Goal: Task Accomplishment & Management: Manage account settings

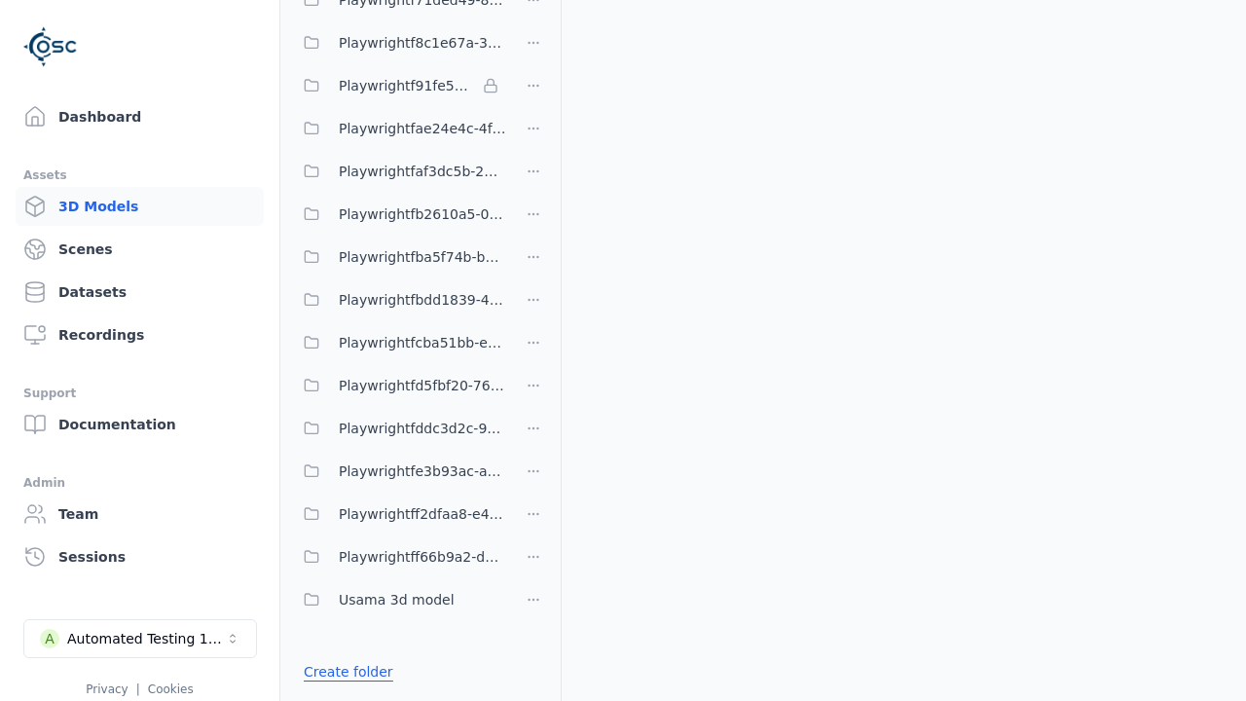
click at [347, 672] on link "Create folder" at bounding box center [349, 671] width 90 height 19
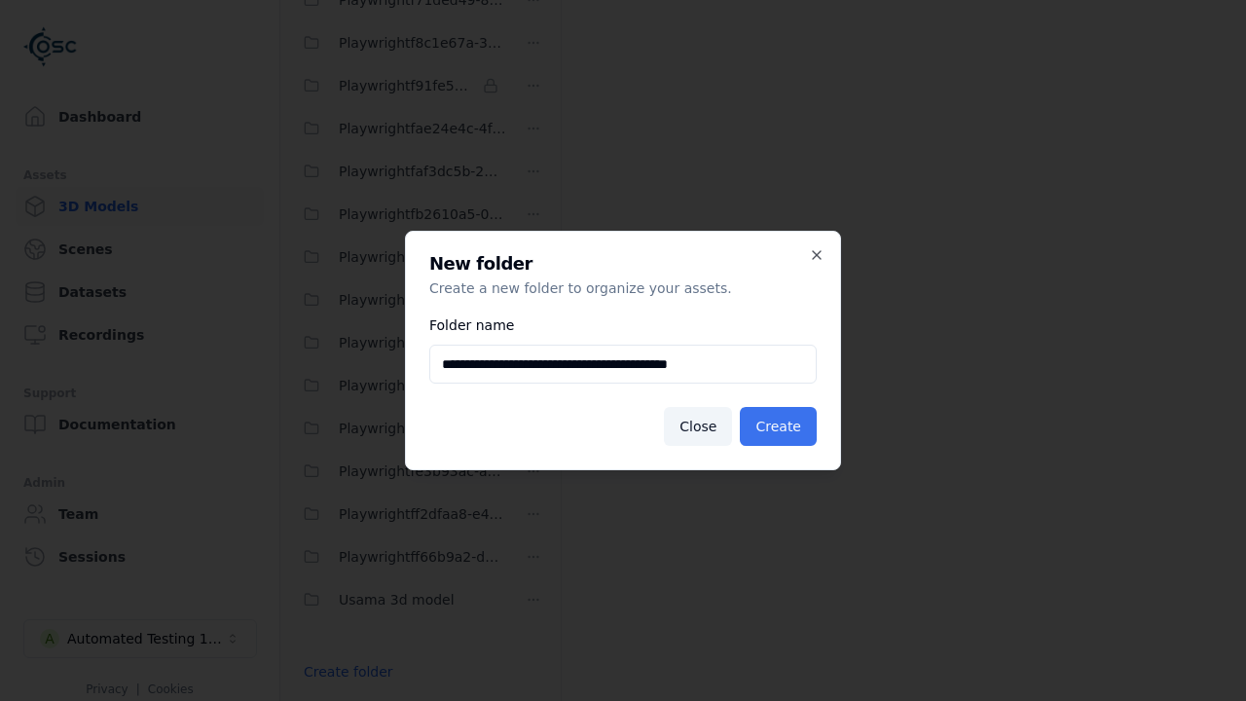
type input "**********"
click at [778, 426] on button "Create" at bounding box center [778, 426] width 77 height 39
